Goal: Task Accomplishment & Management: Manage account settings

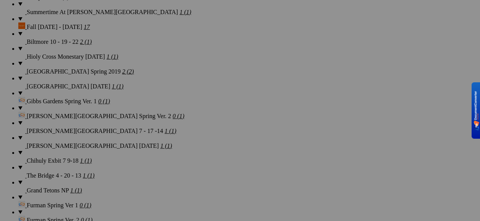
scroll to position [1069, 0]
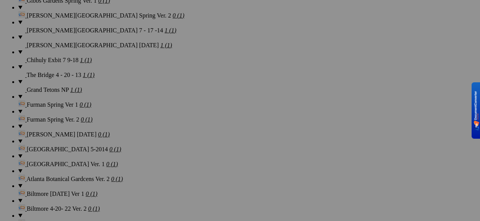
scroll to position [1094, 0]
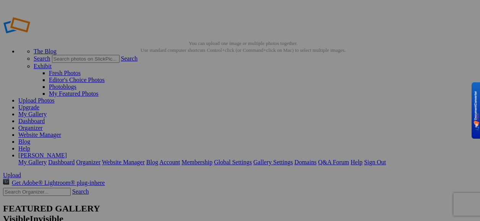
type input "NC Arboretum 9 - 3 - 21"
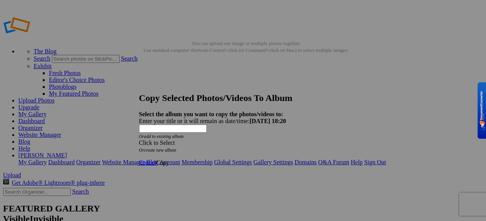
click at [139, 140] on span at bounding box center [139, 143] width 0 height 6
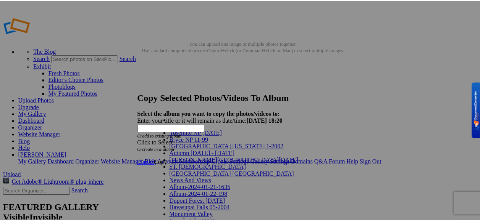
scroll to position [503, 0]
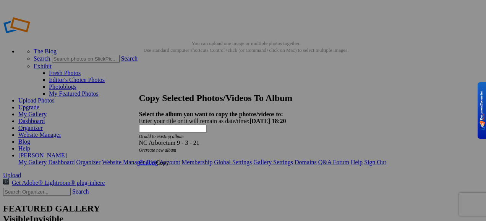
click at [169, 160] on span "Copy" at bounding box center [162, 163] width 13 height 6
